Goal: Transaction & Acquisition: Purchase product/service

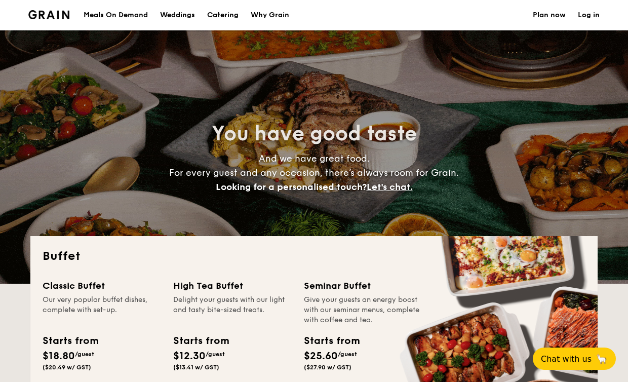
select select
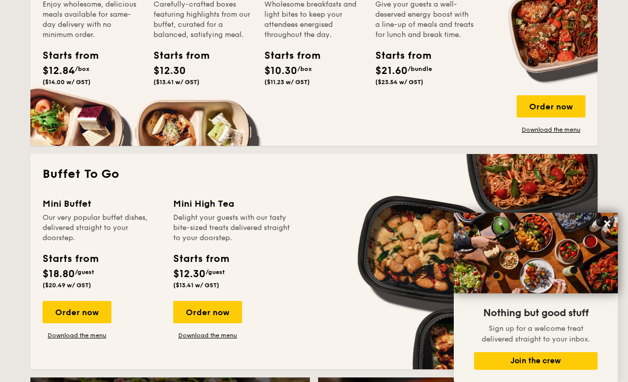
scroll to position [572, 0]
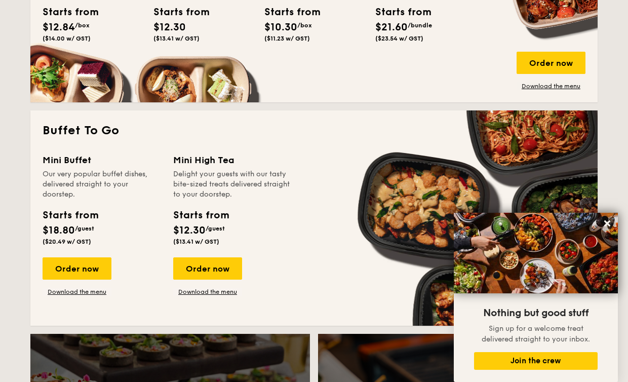
click at [111, 188] on div "Our very popular buffet dishes, delivered straight to your doorstep." at bounding box center [102, 184] width 118 height 30
click at [204, 292] on link "Download the menu" at bounding box center [207, 292] width 69 height 8
click at [75, 292] on link "Download the menu" at bounding box center [77, 292] width 69 height 8
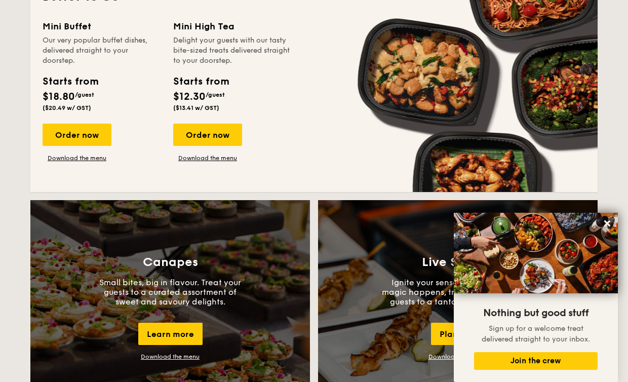
scroll to position [670, 0]
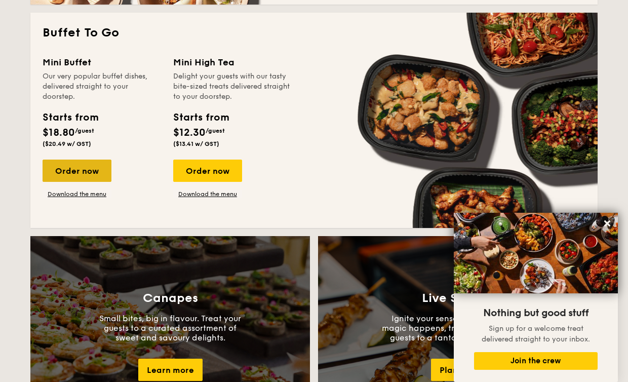
click at [93, 174] on div "Order now" at bounding box center [77, 170] width 69 height 22
